Goal: Task Accomplishment & Management: Use online tool/utility

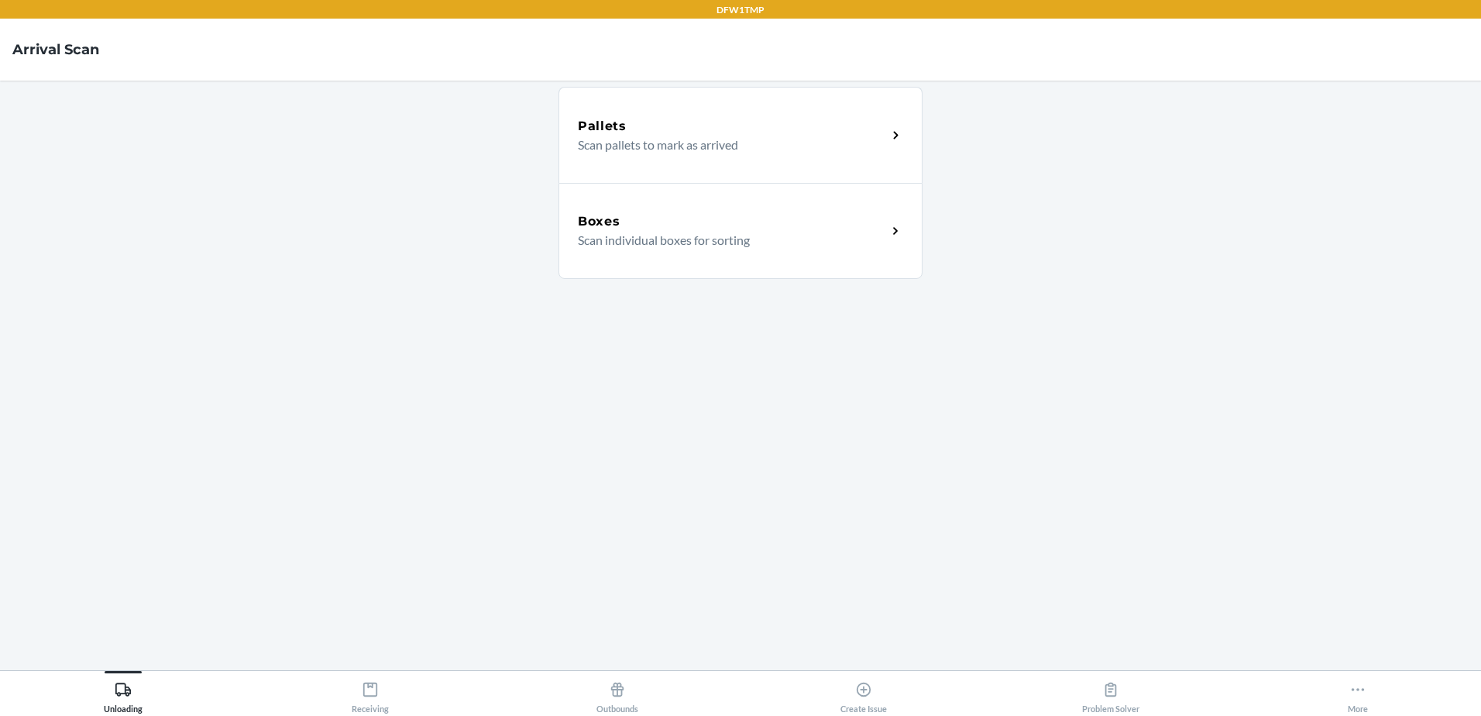
click at [874, 234] on p "Scan individual boxes for sorting" at bounding box center [726, 240] width 297 height 19
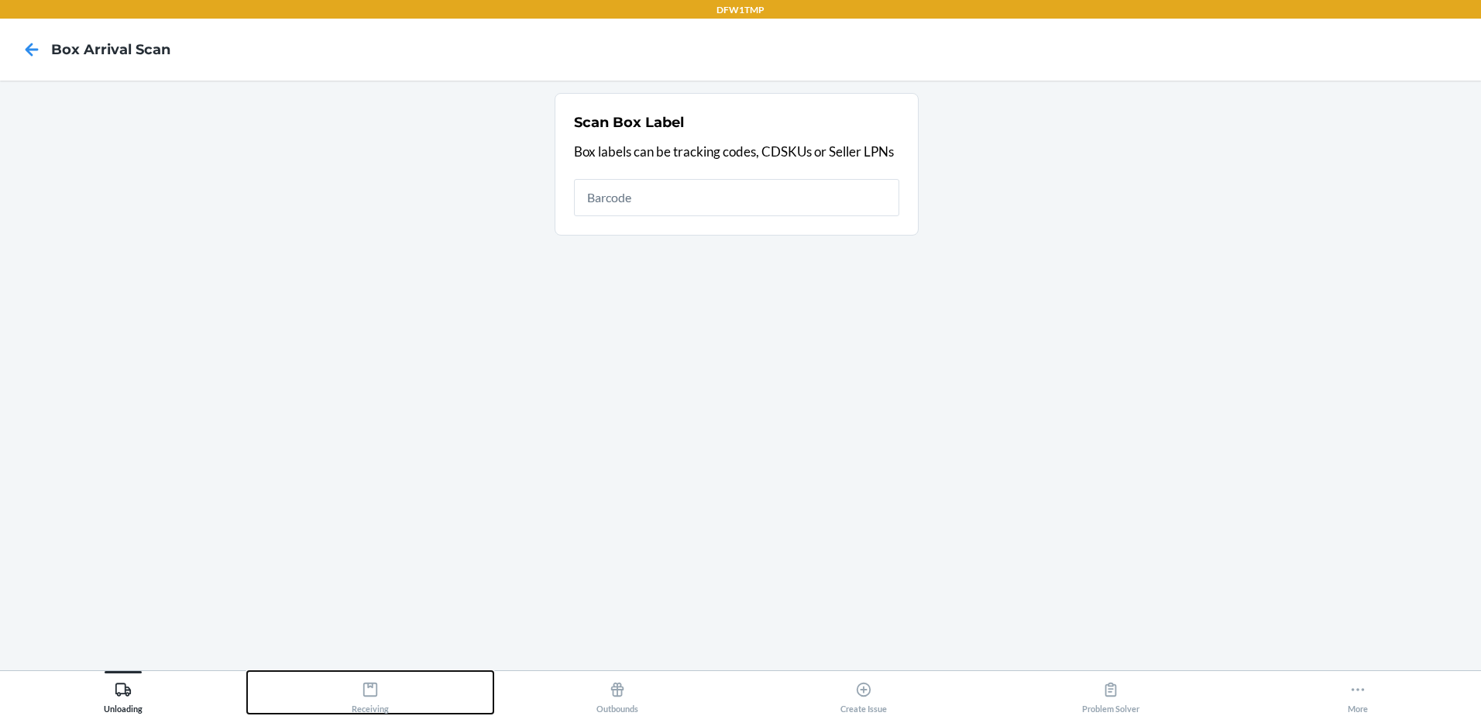
click at [383, 703] on div "Receiving" at bounding box center [370, 694] width 37 height 39
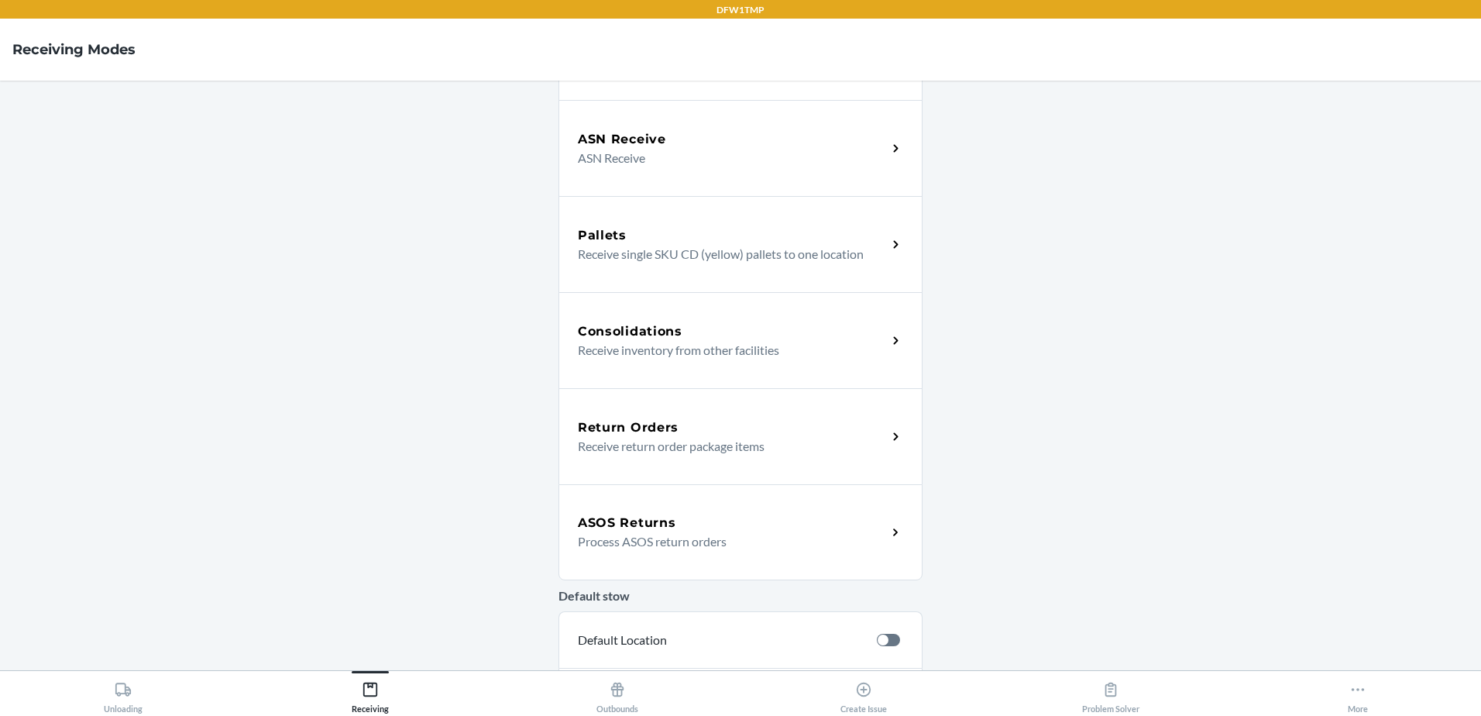
scroll to position [155, 0]
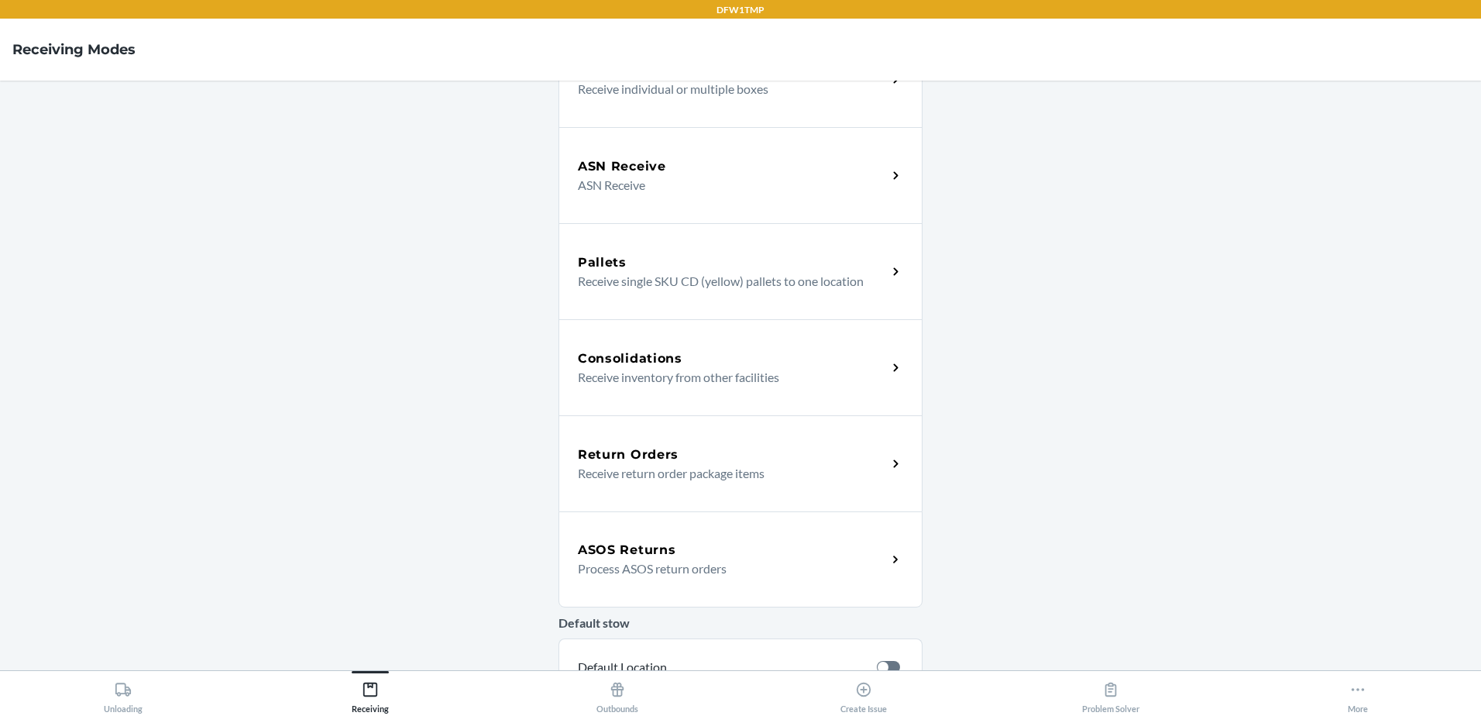
click at [887, 551] on icon at bounding box center [896, 560] width 18 height 18
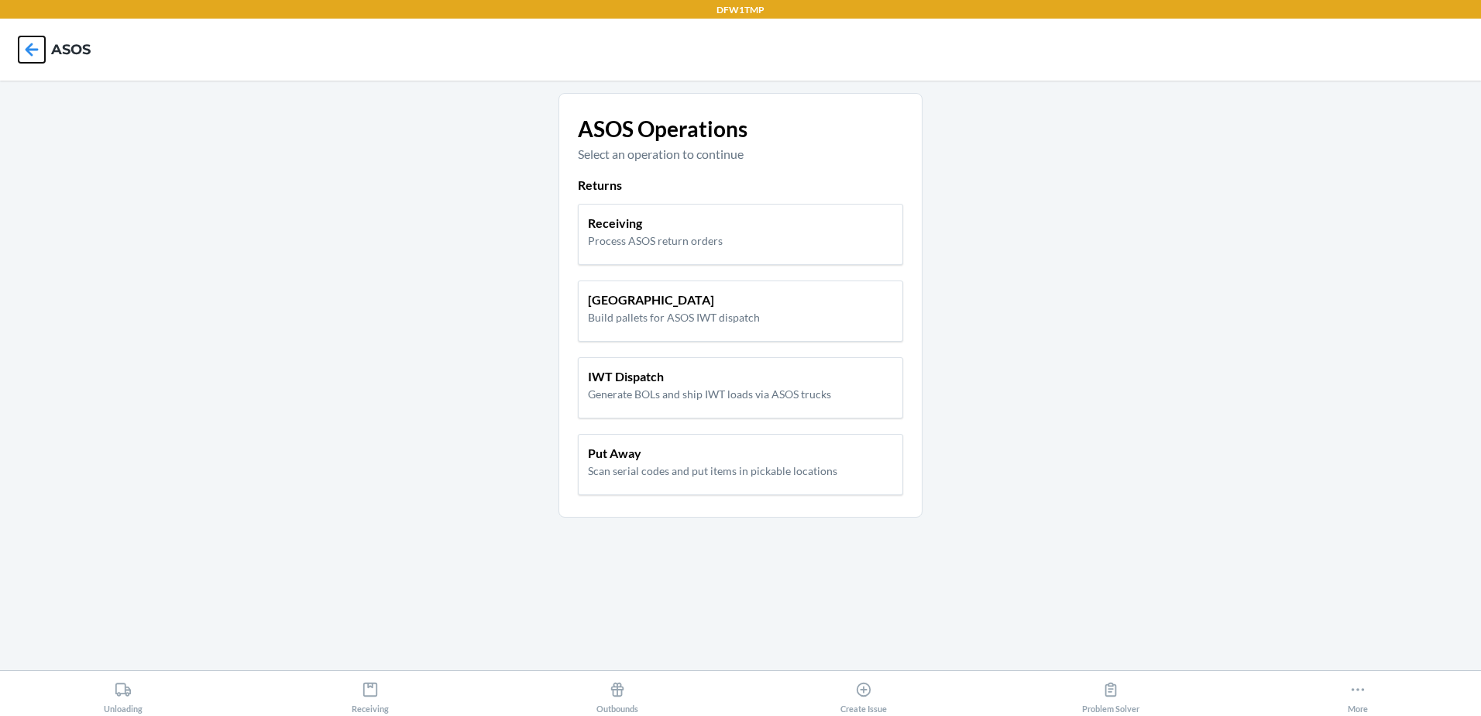
drag, startPoint x: 19, startPoint y: 43, endPoint x: 12, endPoint y: 50, distance: 10.4
click at [19, 44] on icon at bounding box center [32, 49] width 26 height 26
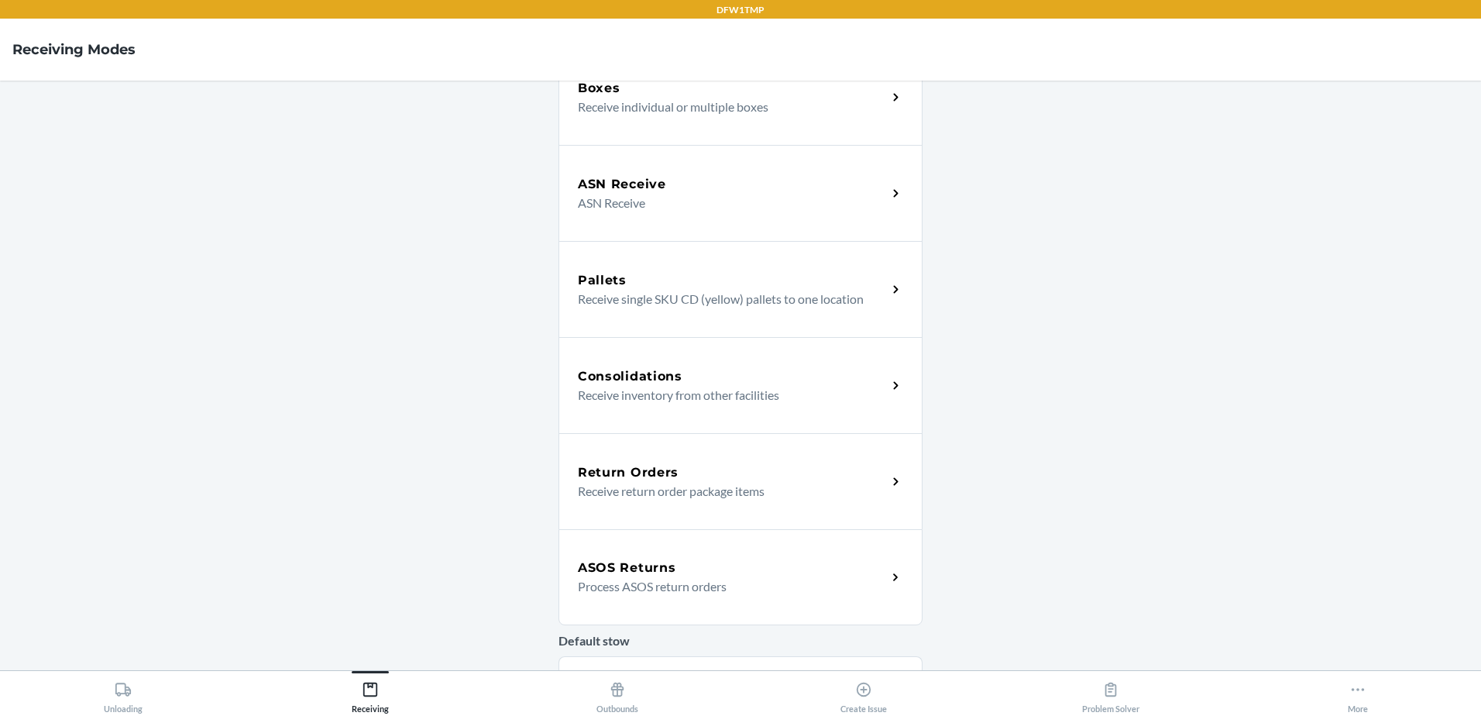
scroll to position [155, 0]
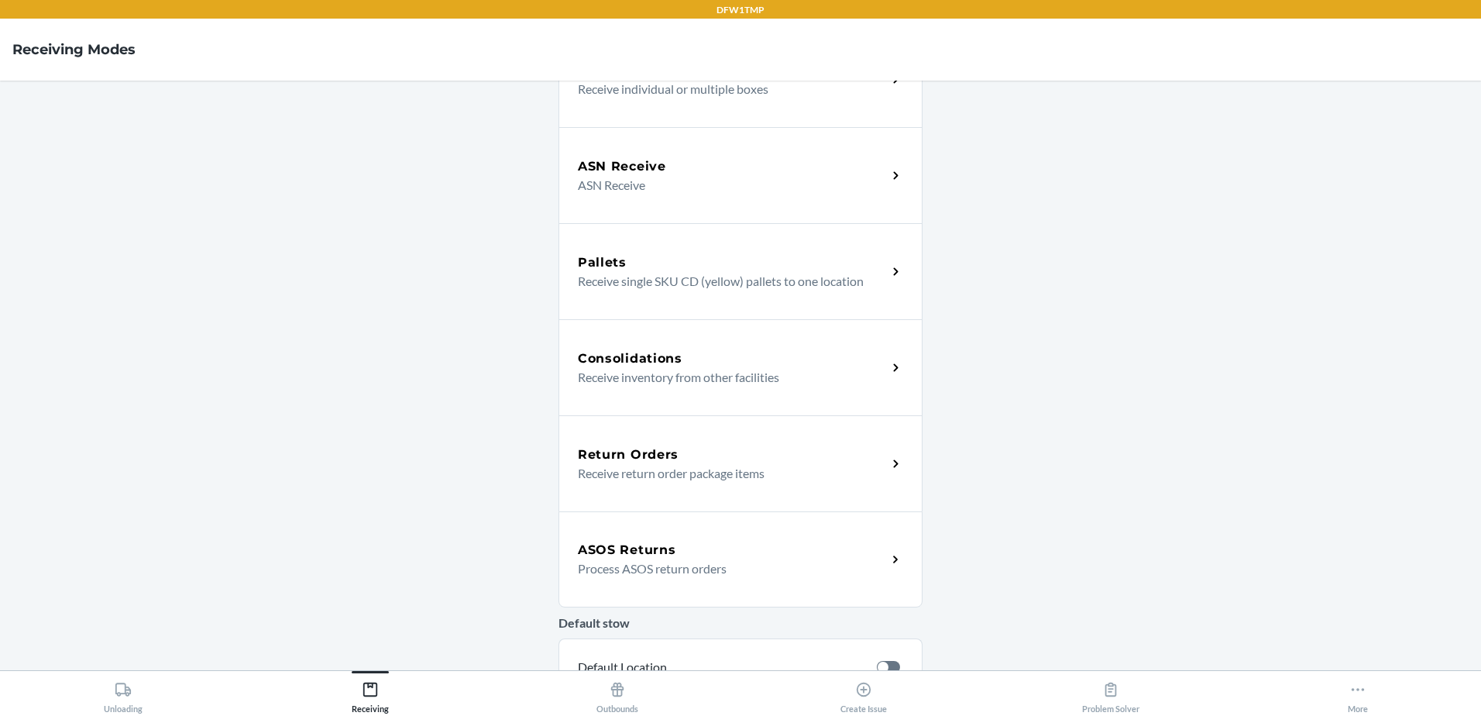
click at [672, 566] on p "Process ASOS return orders" at bounding box center [726, 568] width 297 height 19
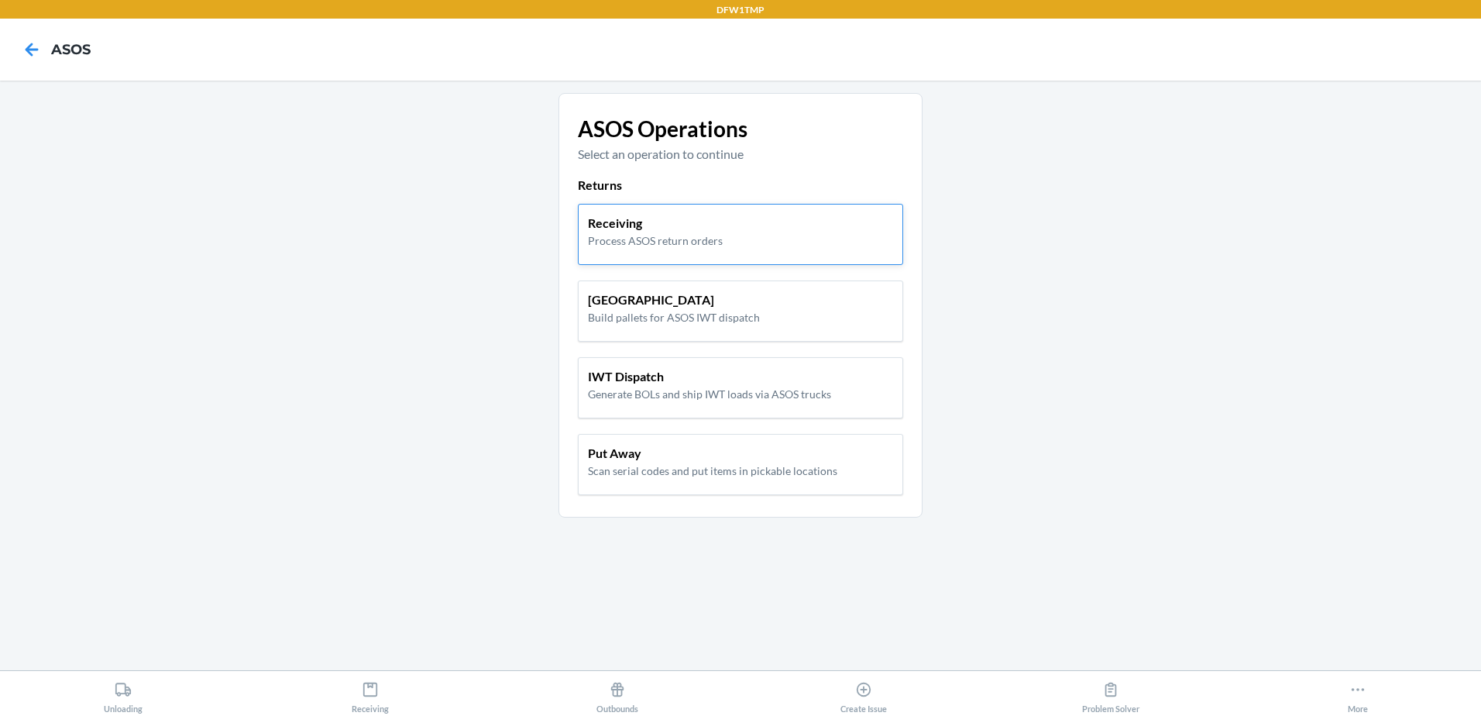
click at [717, 251] on div "Receiving Process ASOS return orders" at bounding box center [740, 234] width 325 height 61
